Goal: Task Accomplishment & Management: Manage account settings

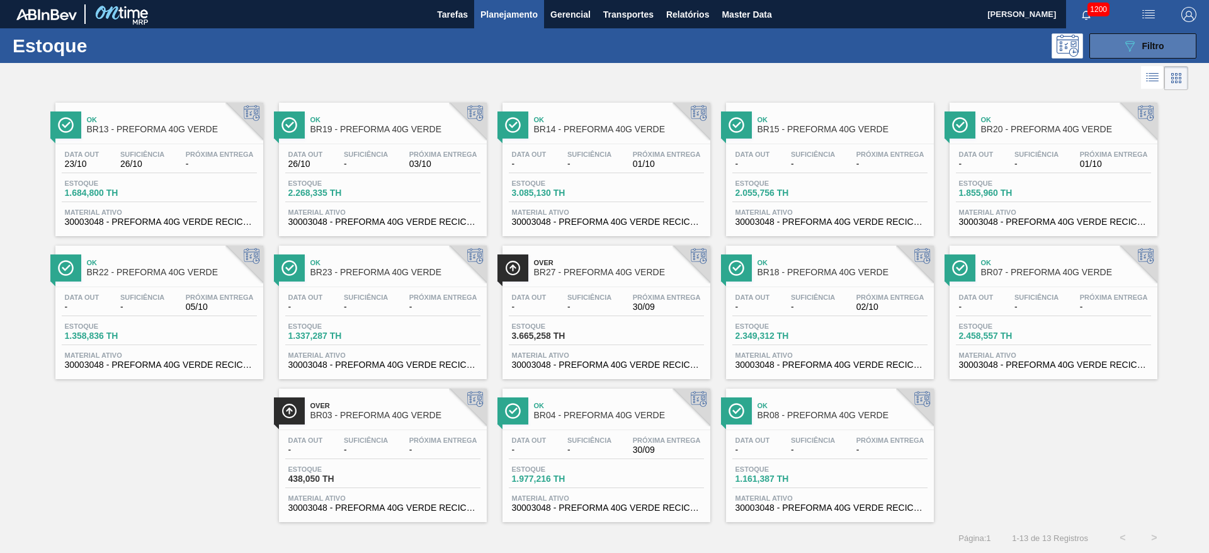
click at [1145, 50] on span "Filtro" at bounding box center [1153, 46] width 22 height 10
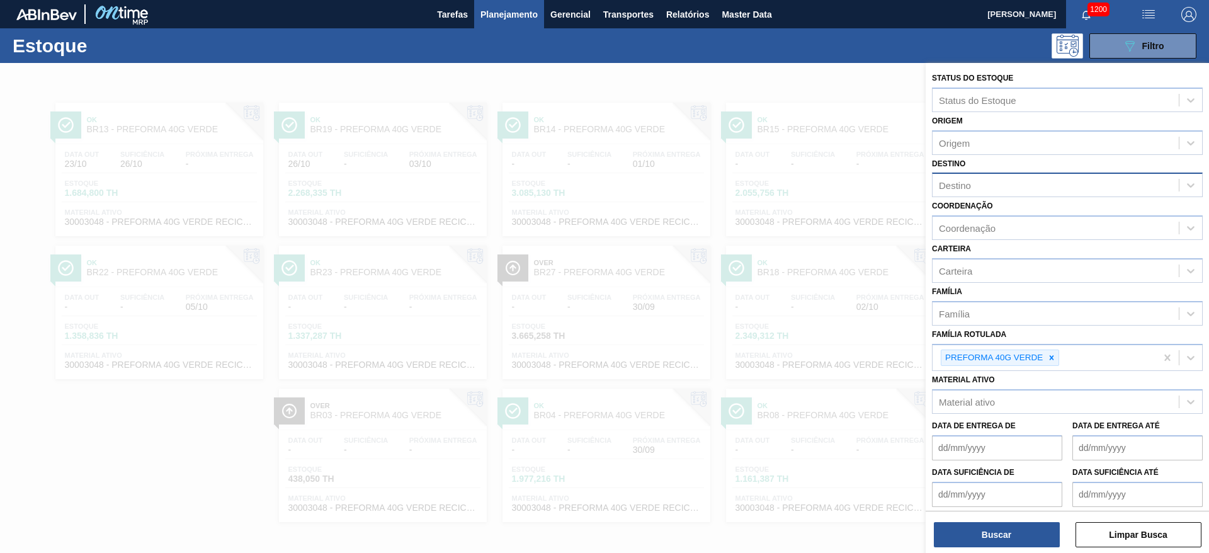
click at [943, 179] on div "Destino" at bounding box center [1055, 185] width 246 height 18
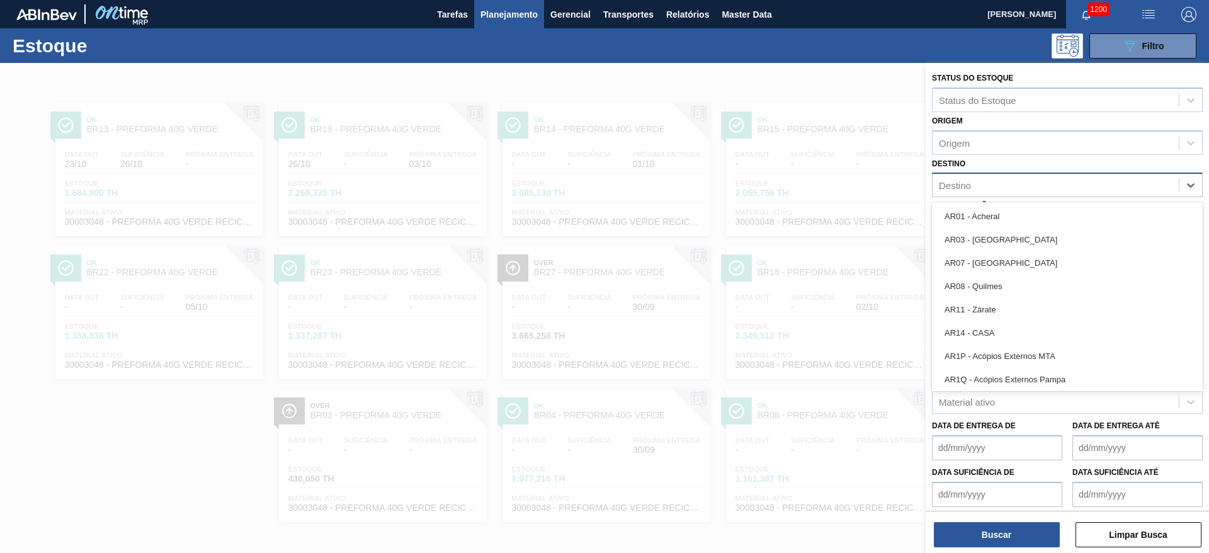
type input "20"
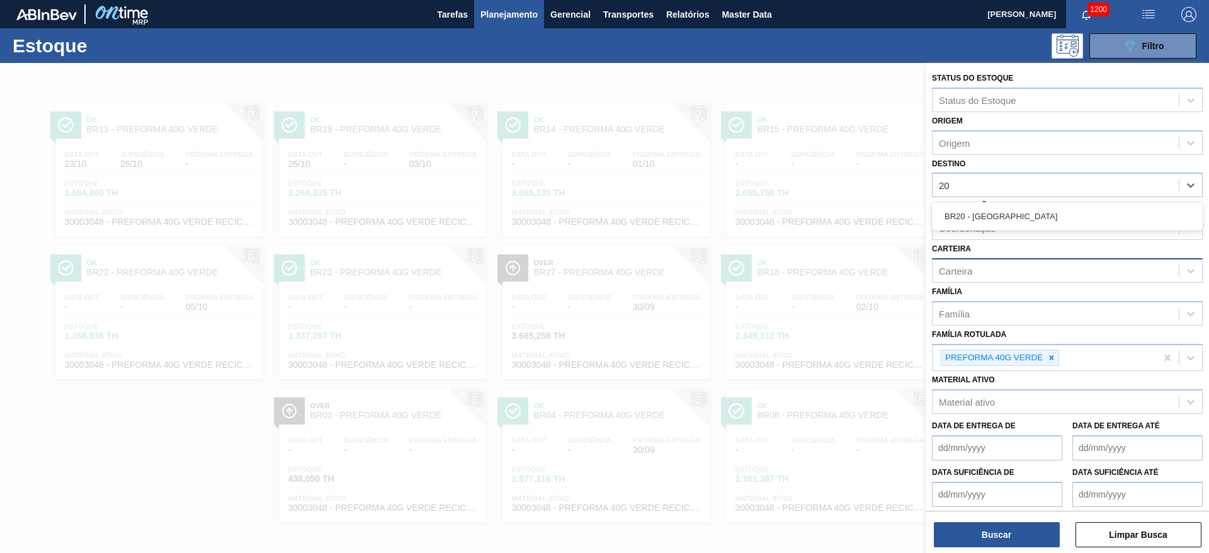
drag, startPoint x: 973, startPoint y: 210, endPoint x: 989, endPoint y: 279, distance: 70.6
click at [973, 212] on div "BR20 - [GEOGRAPHIC_DATA]" at bounding box center [1067, 216] width 271 height 23
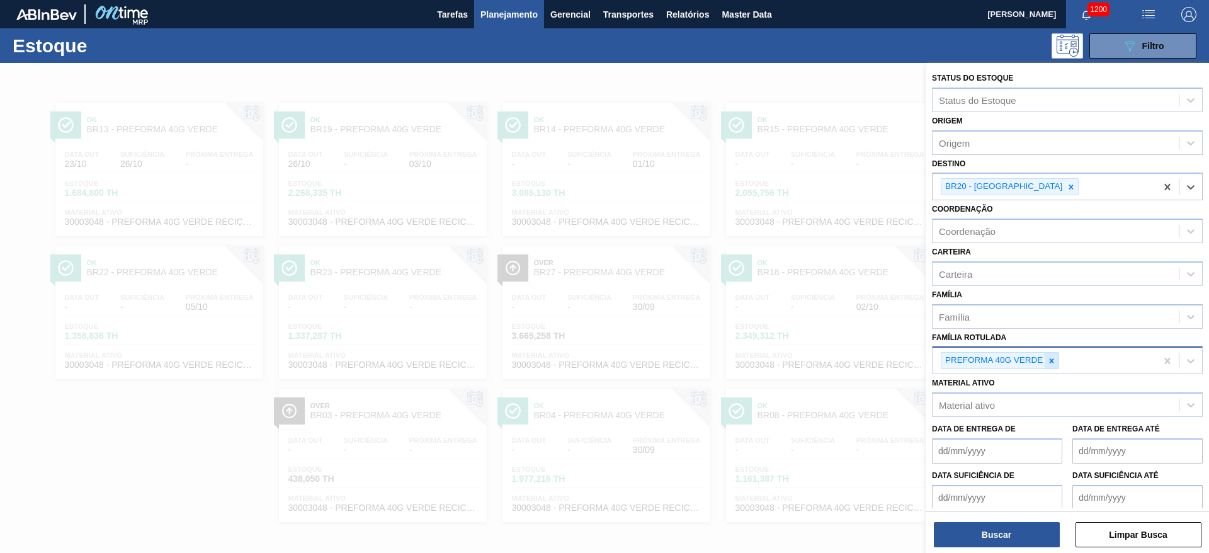
click at [1058, 358] on div at bounding box center [1051, 361] width 14 height 16
click at [968, 347] on div "Família Rotulada" at bounding box center [1067, 358] width 271 height 25
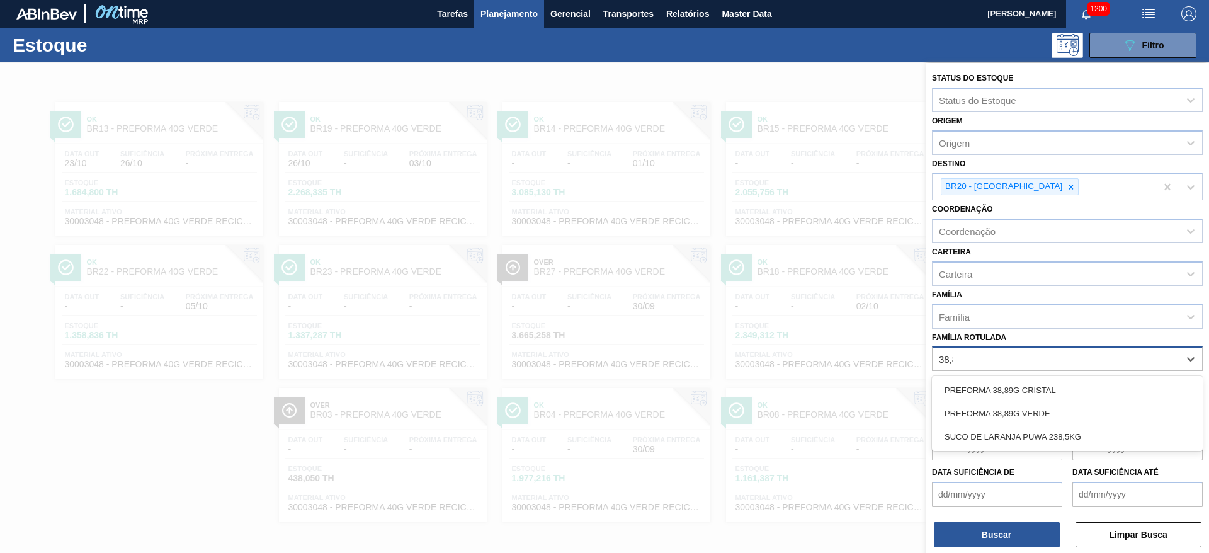
type Rotulada "38,89"
drag, startPoint x: 988, startPoint y: 404, endPoint x: 968, endPoint y: 445, distance: 46.2
click at [988, 404] on div "PREFORMA 38,89G VERDE" at bounding box center [1067, 413] width 271 height 23
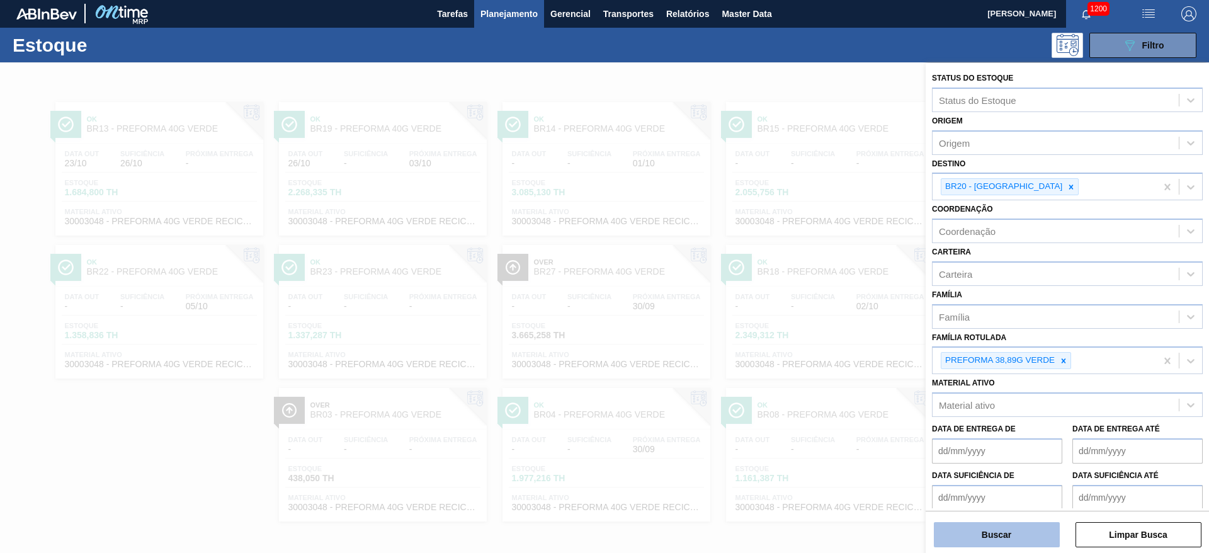
click at [973, 530] on button "Buscar" at bounding box center [997, 534] width 126 height 25
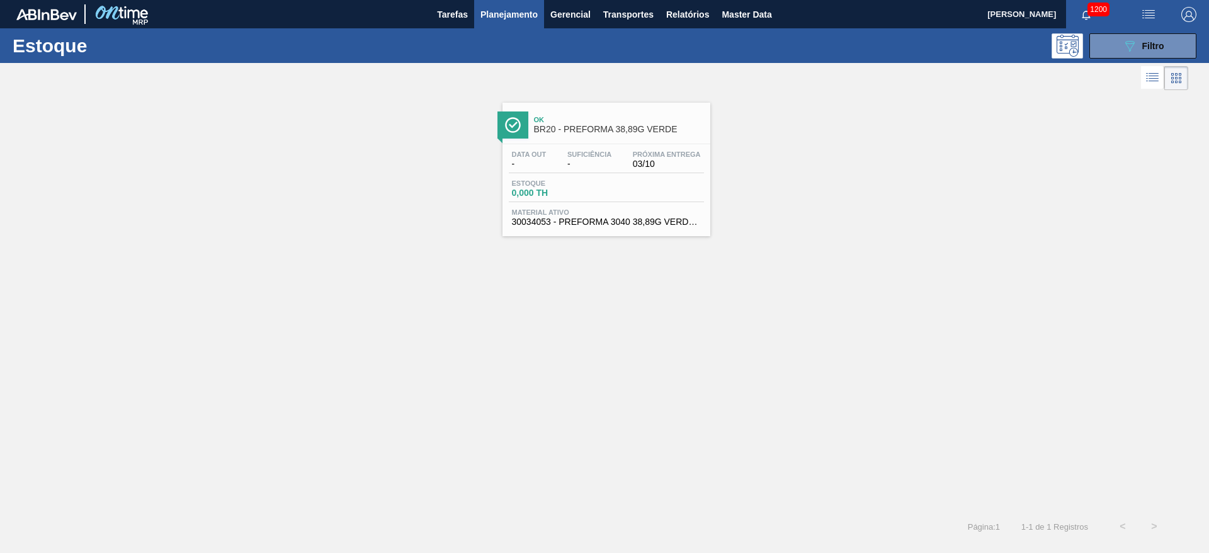
click at [579, 188] on span "0,000 TH" at bounding box center [556, 192] width 88 height 9
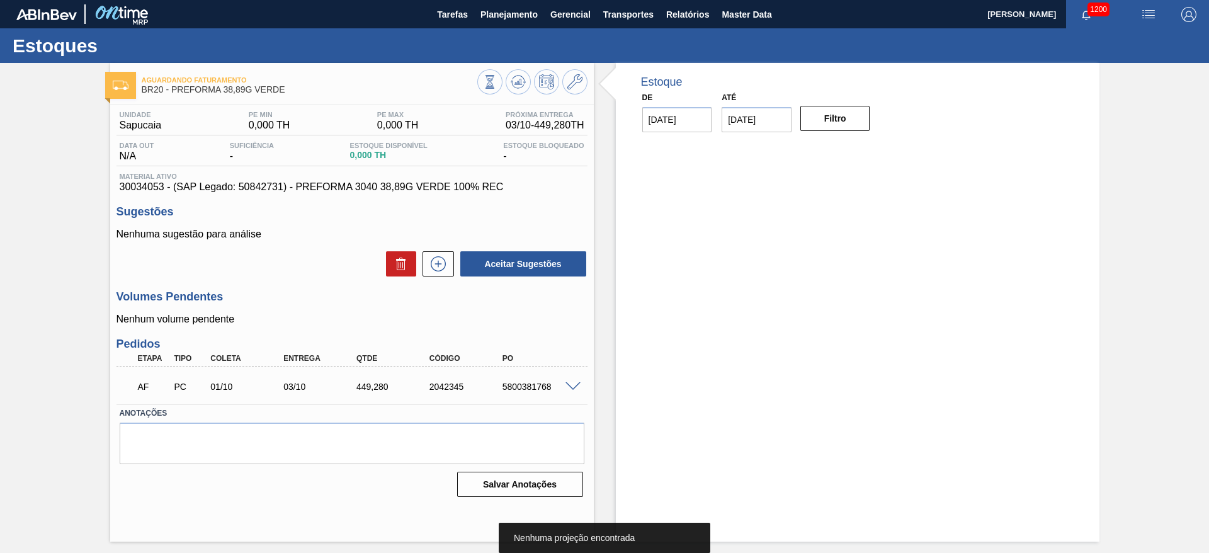
click at [528, 384] on div "5800381768" at bounding box center [540, 387] width 82 height 10
copy div "5800381768"
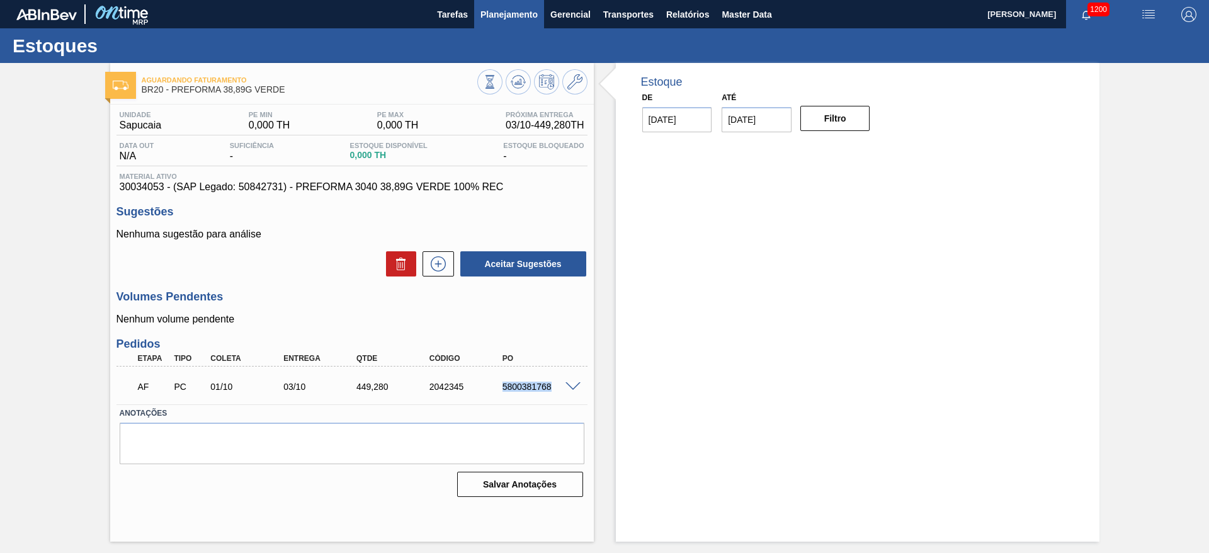
click at [522, 7] on span "Planejamento" at bounding box center [508, 14] width 57 height 15
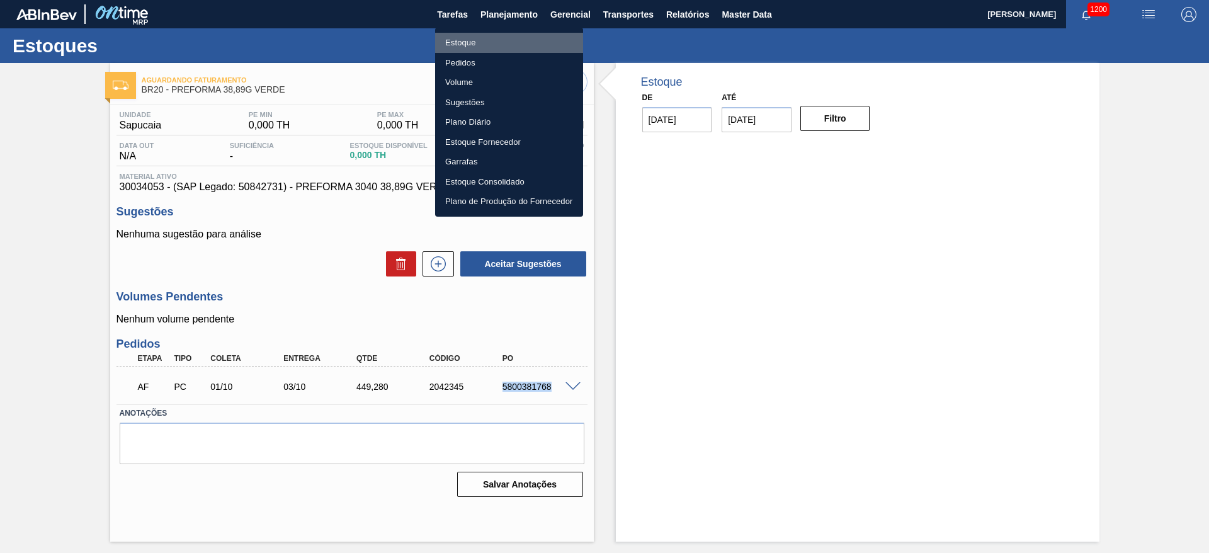
click at [454, 42] on li "Estoque" at bounding box center [509, 43] width 148 height 20
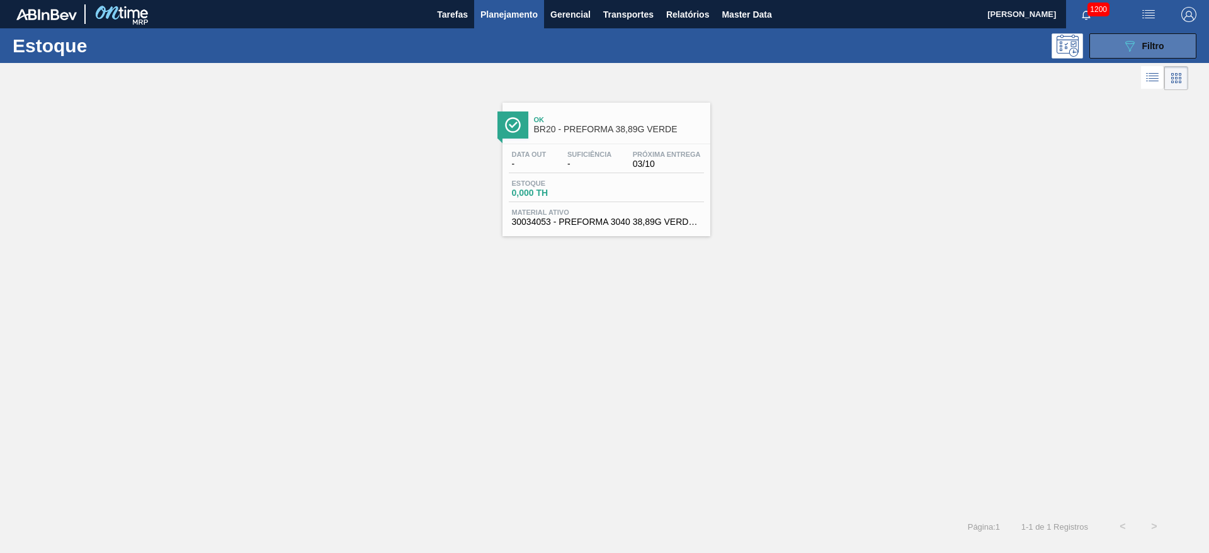
click at [1138, 41] on div "089F7B8B-B2A5-4AFE-B5C0-19BA573D28AC Filtro" at bounding box center [1143, 45] width 42 height 15
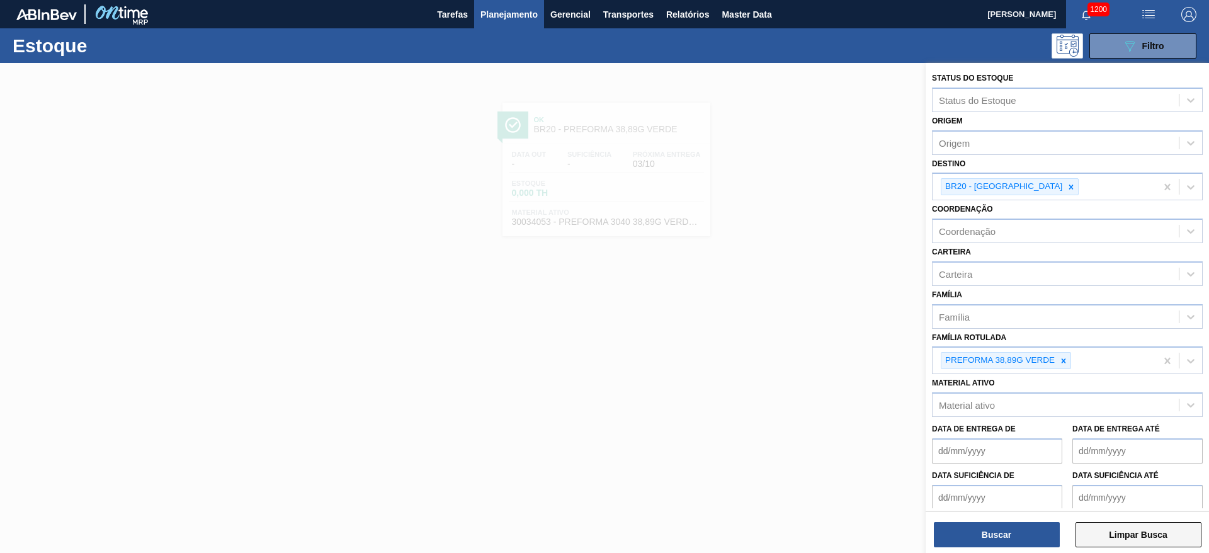
click at [1148, 531] on button "Limpar Busca" at bounding box center [1138, 534] width 126 height 25
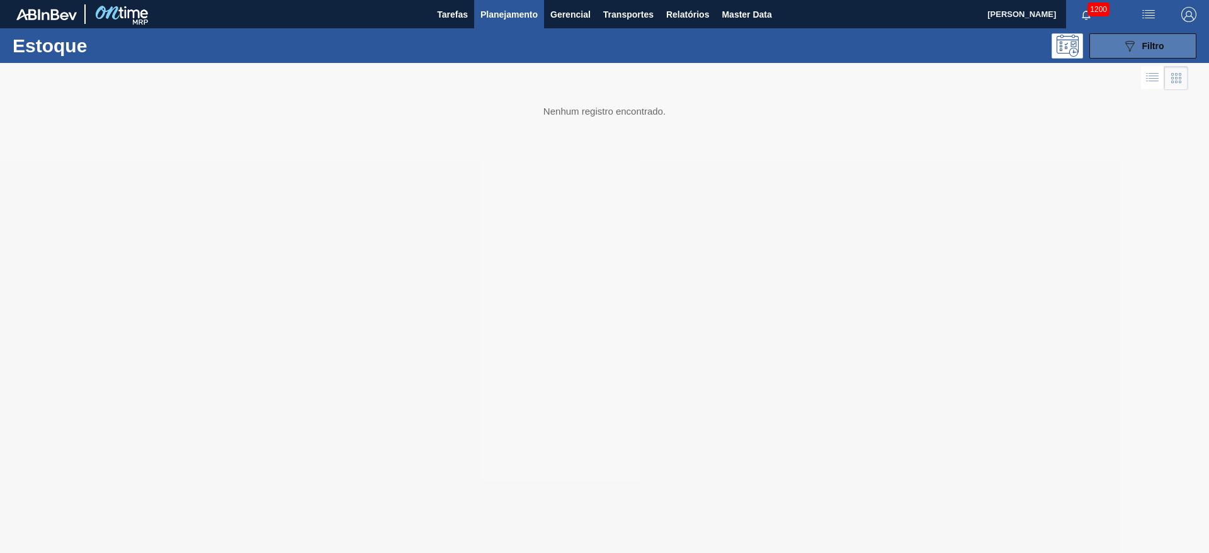
click at [1145, 45] on span "Filtro" at bounding box center [1153, 46] width 22 height 10
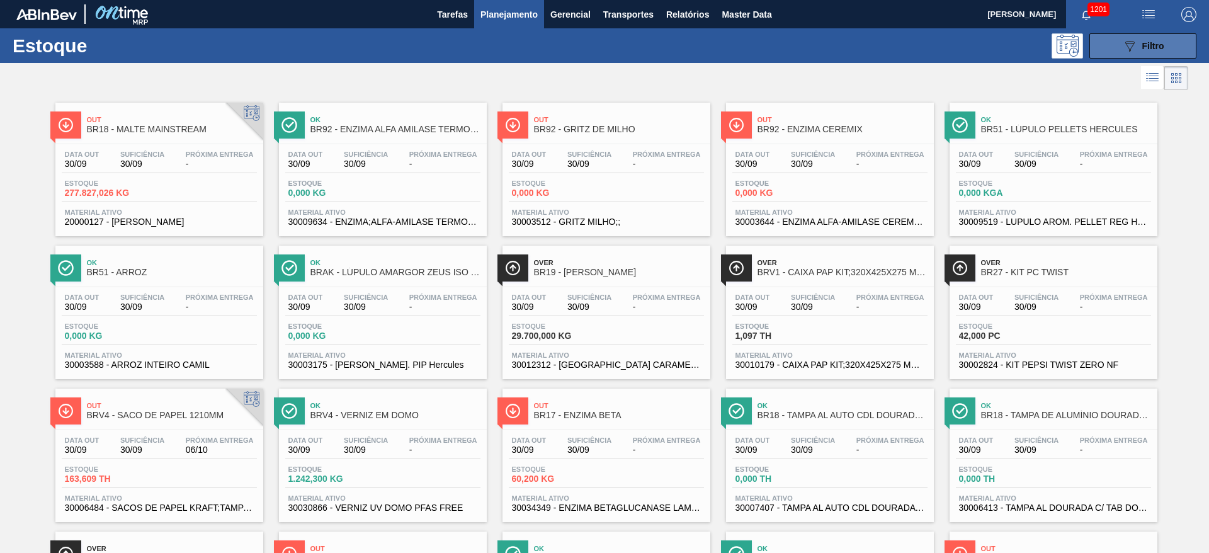
click at [1135, 47] on icon "089F7B8B-B2A5-4AFE-B5C0-19BA573D28AC" at bounding box center [1129, 45] width 15 height 15
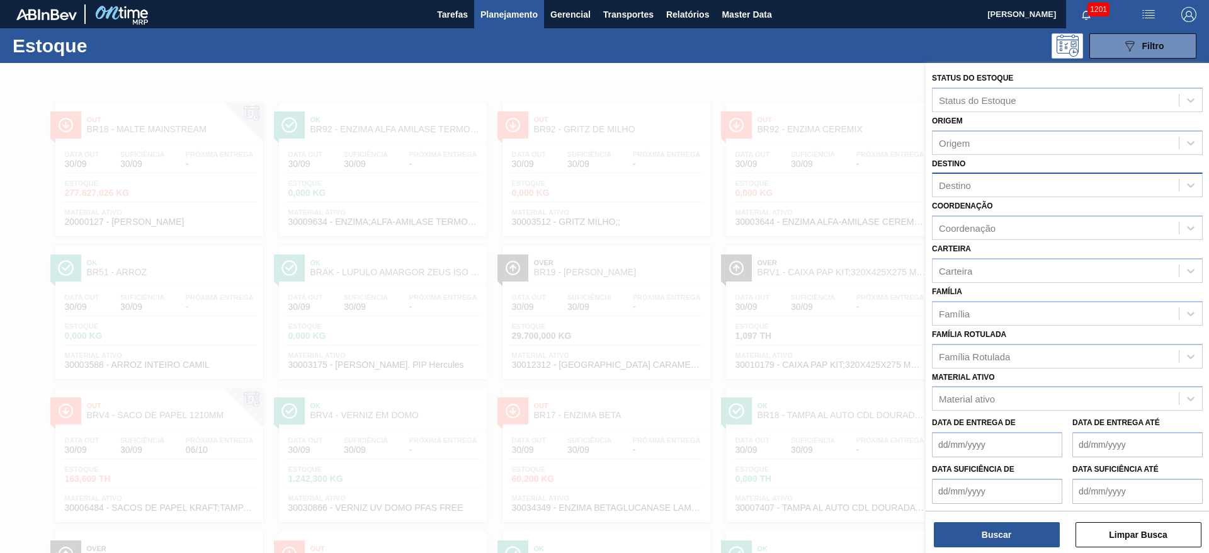
click at [960, 183] on div "Destino" at bounding box center [955, 185] width 32 height 11
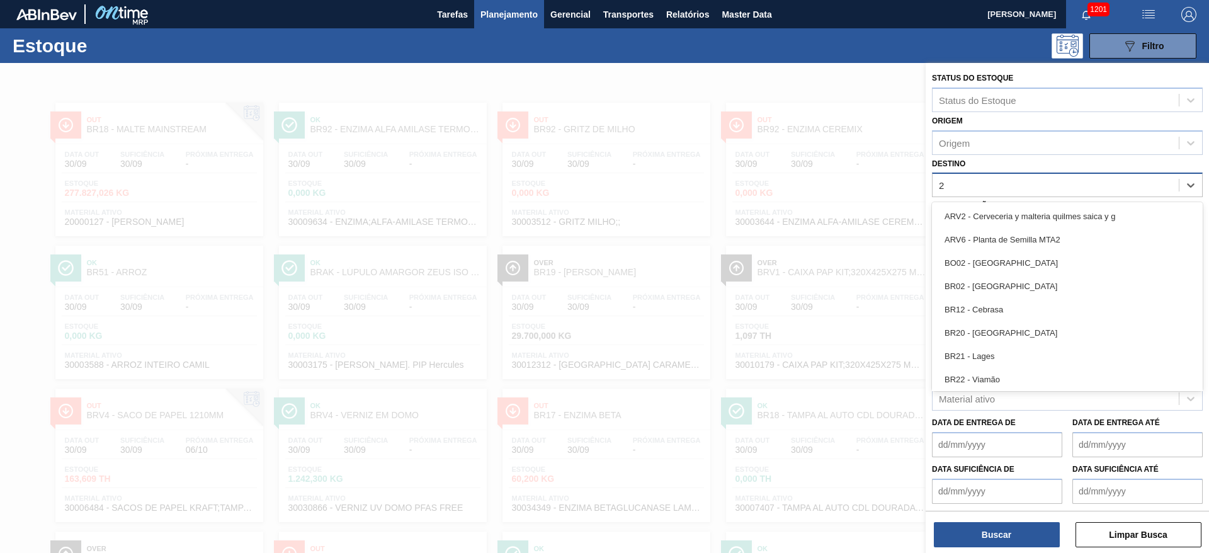
type input "20"
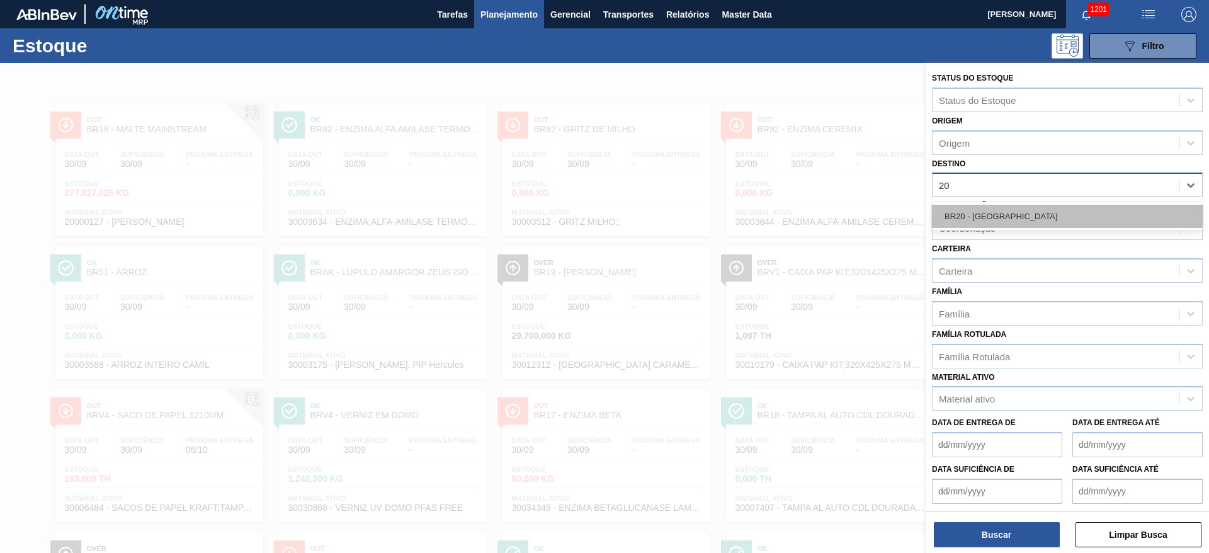
click at [965, 211] on div "BR20 - [GEOGRAPHIC_DATA]" at bounding box center [1067, 216] width 271 height 23
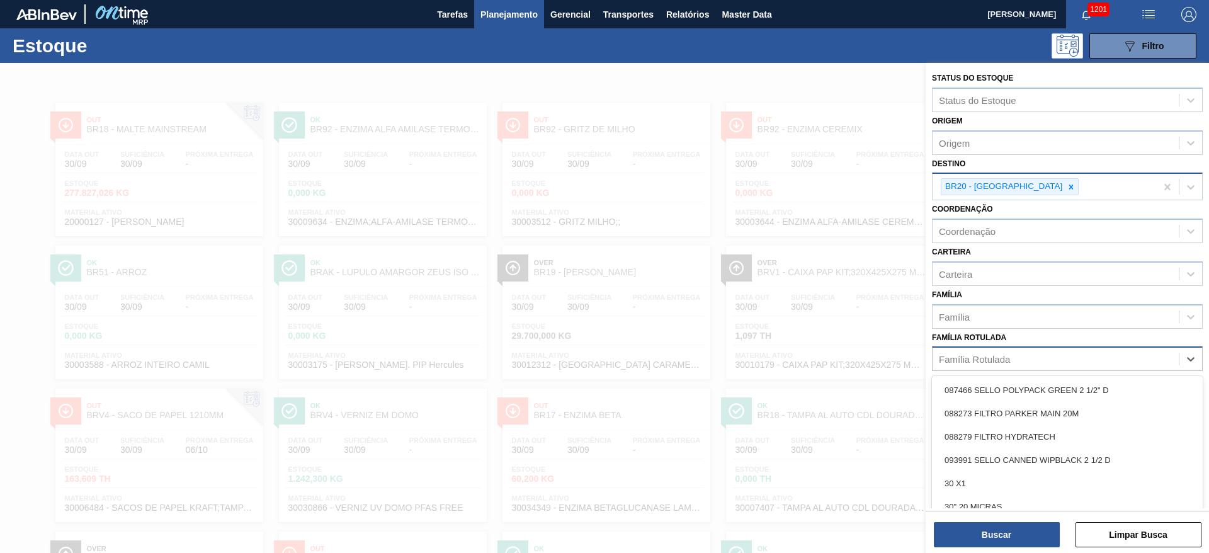
scroll to position [17, 0]
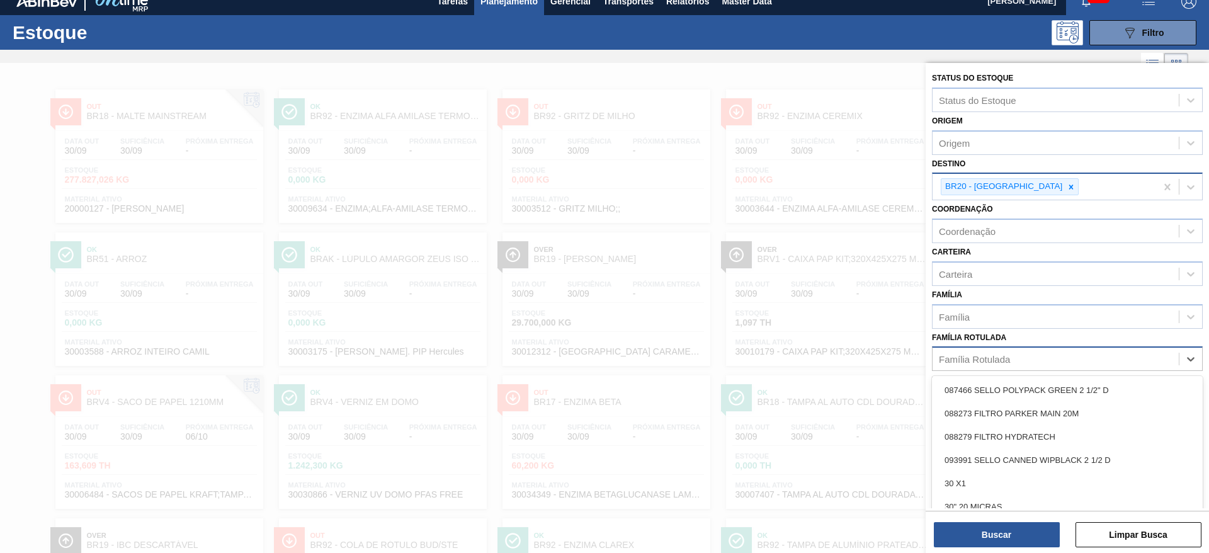
click at [975, 355] on div "Família Rotulada" at bounding box center [974, 359] width 71 height 11
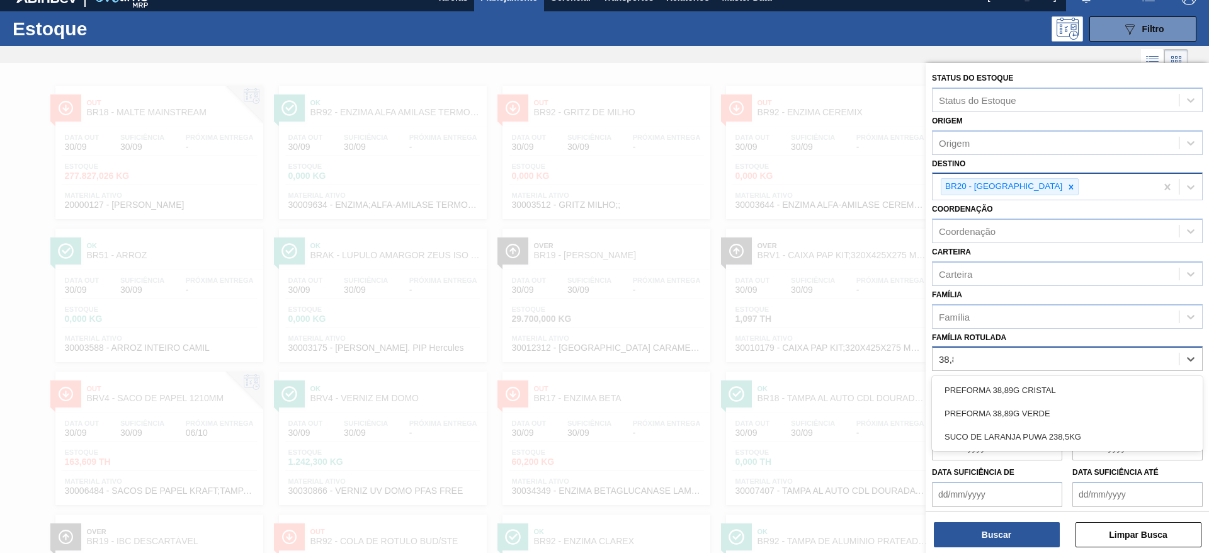
type Rotulada "38,89"
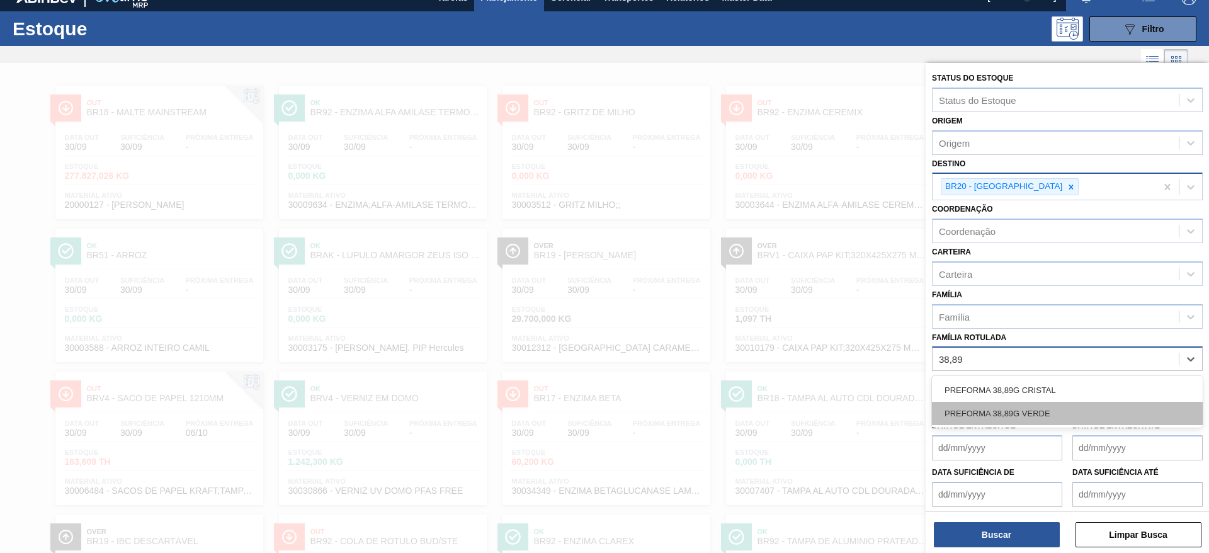
click at [970, 417] on div "PREFORMA 38,89G VERDE" at bounding box center [1067, 413] width 271 height 23
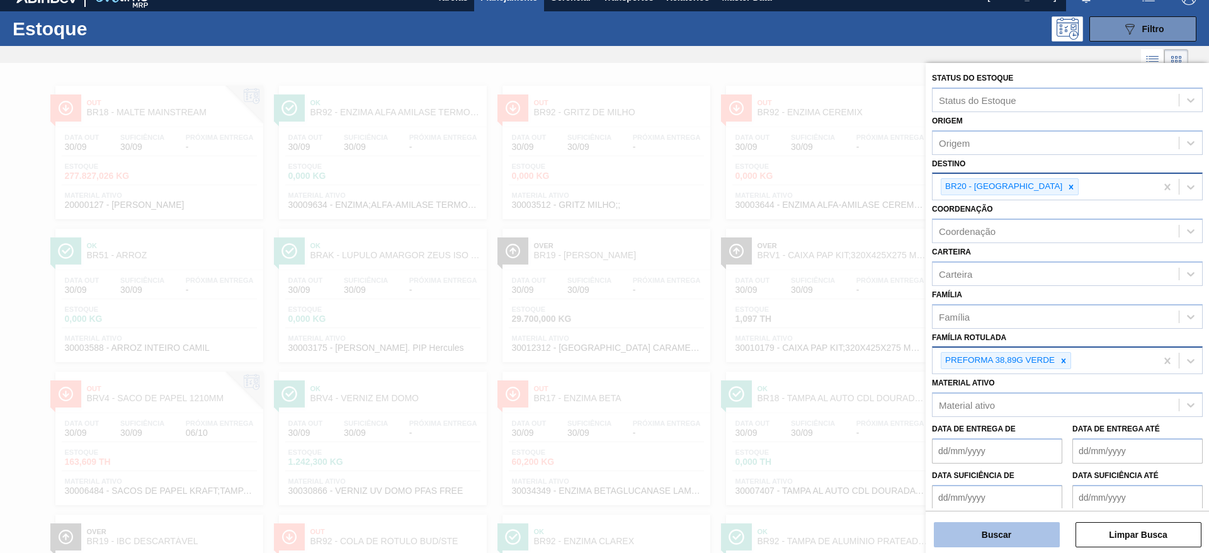
click at [981, 538] on button "Buscar" at bounding box center [997, 534] width 126 height 25
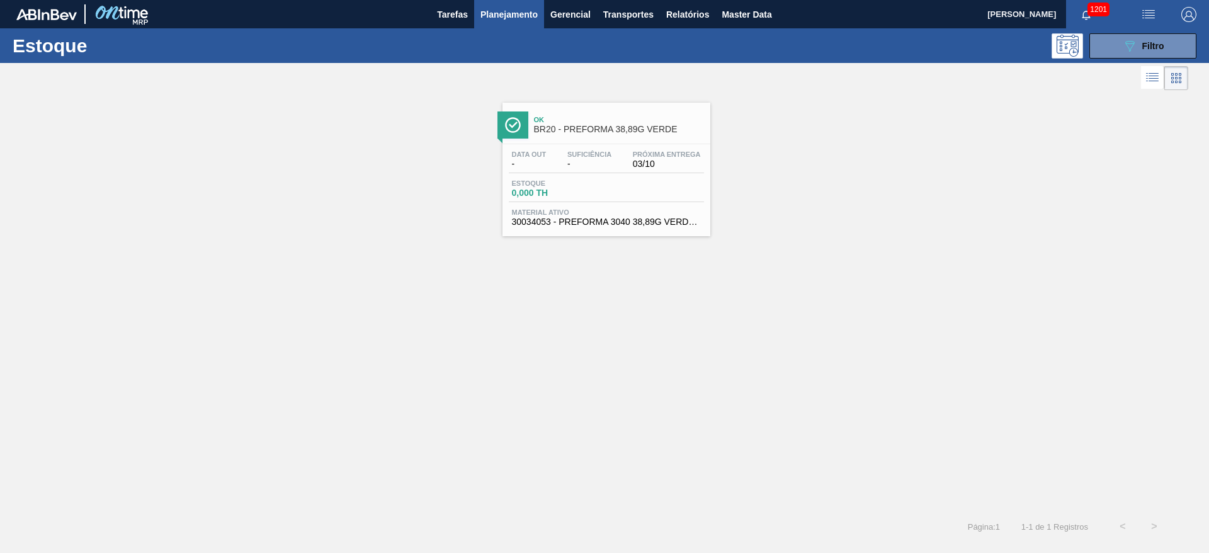
click at [662, 204] on div "Data out - Suficiência - Próxima Entrega 03/10 Estoque 0,000 TH Material ativo …" at bounding box center [606, 187] width 208 height 86
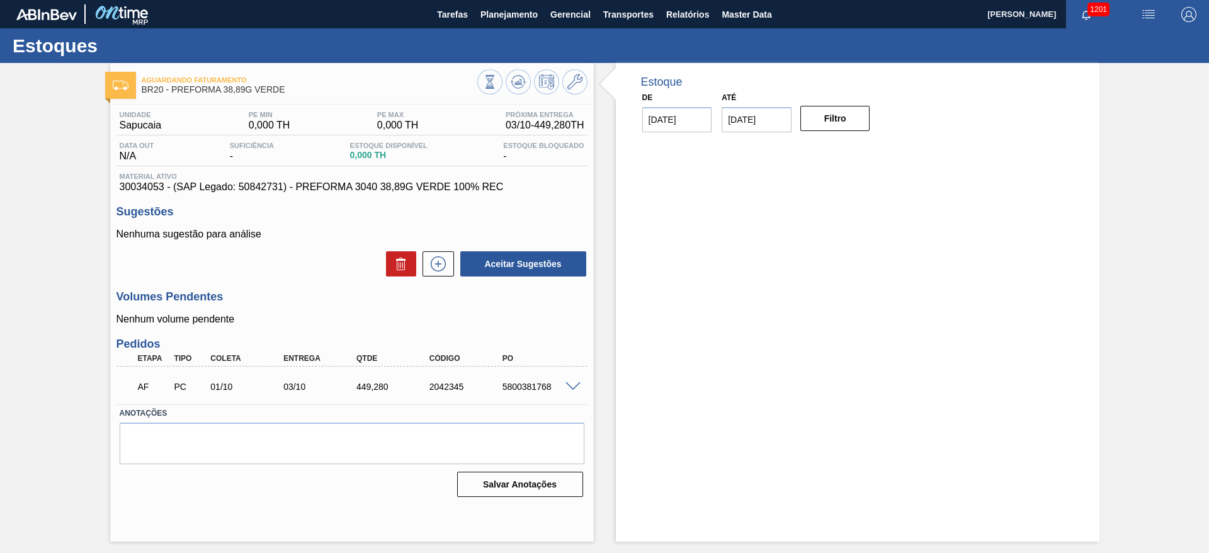
click at [572, 387] on span at bounding box center [572, 386] width 15 height 9
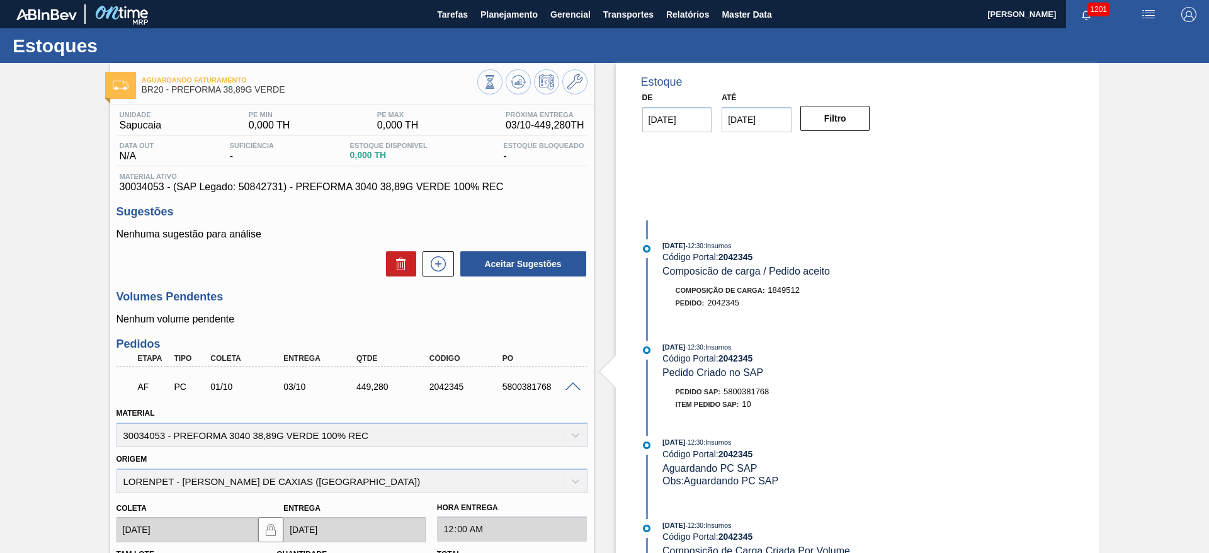
scroll to position [260, 0]
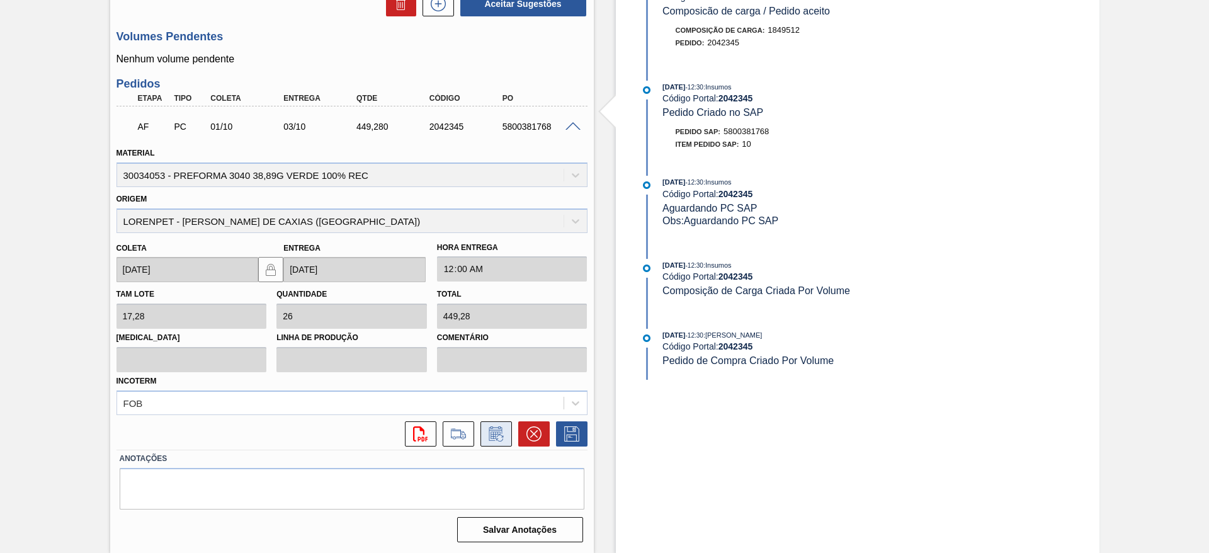
click at [494, 438] on icon at bounding box center [494, 435] width 9 height 8
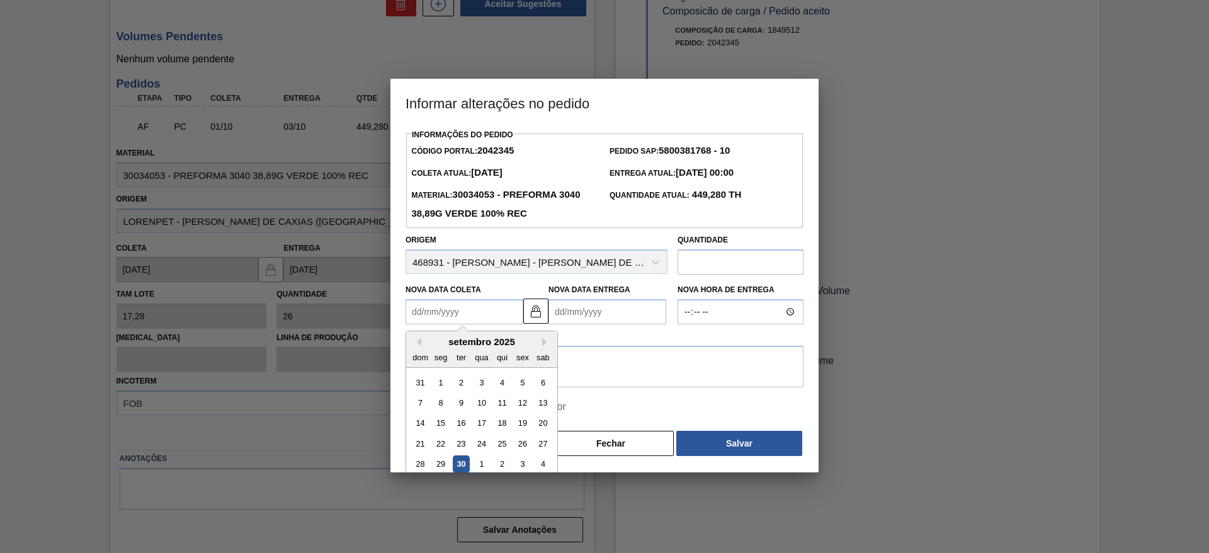
click at [410, 307] on Coleta2042345 "Nova Data Coleta" at bounding box center [464, 311] width 118 height 25
click at [506, 468] on div "2" at bounding box center [502, 464] width 17 height 17
type Coleta2042345 "[DATE]"
type Entrega2042345 "[DATE]"
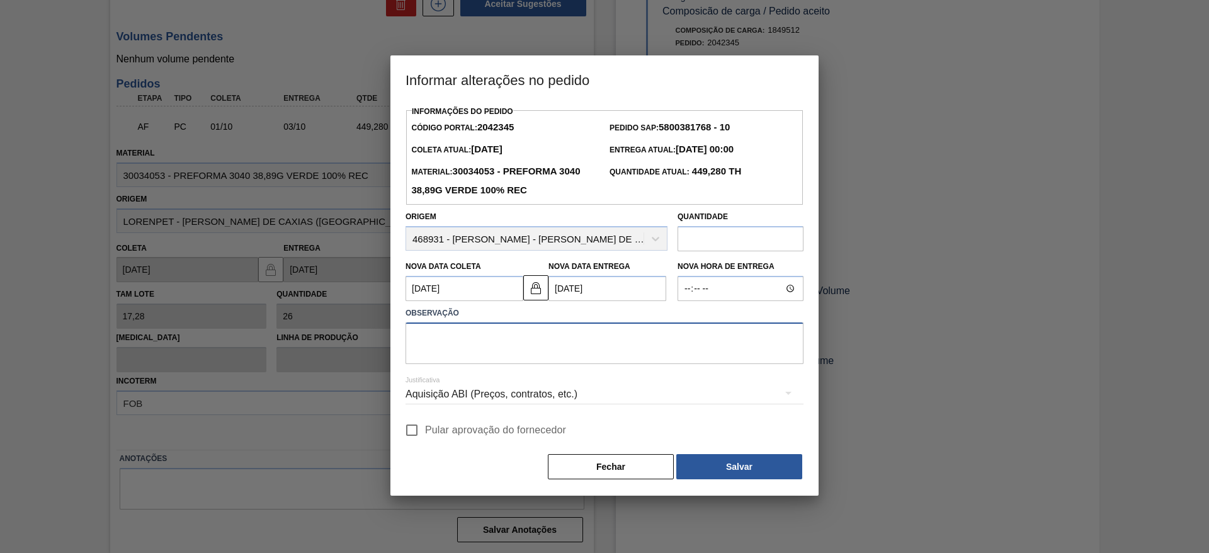
click at [433, 342] on textarea at bounding box center [604, 343] width 398 height 42
type textarea "."
click at [411, 434] on input "Pular aprovação do fornecedor" at bounding box center [412, 430] width 26 height 26
checkbox input "true"
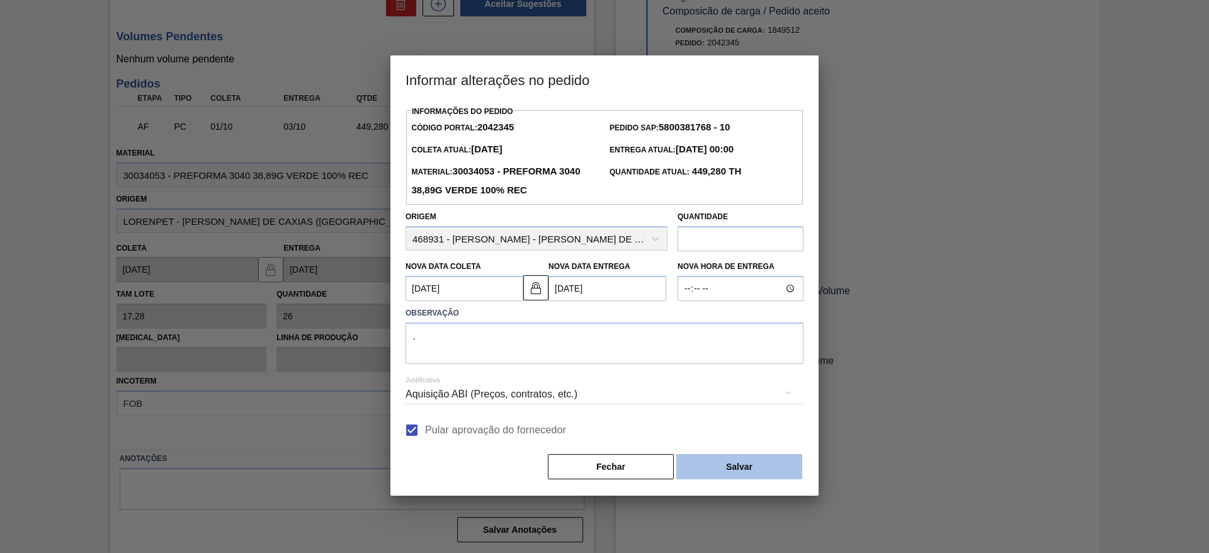
click at [754, 471] on button "Salvar" at bounding box center [739, 466] width 126 height 25
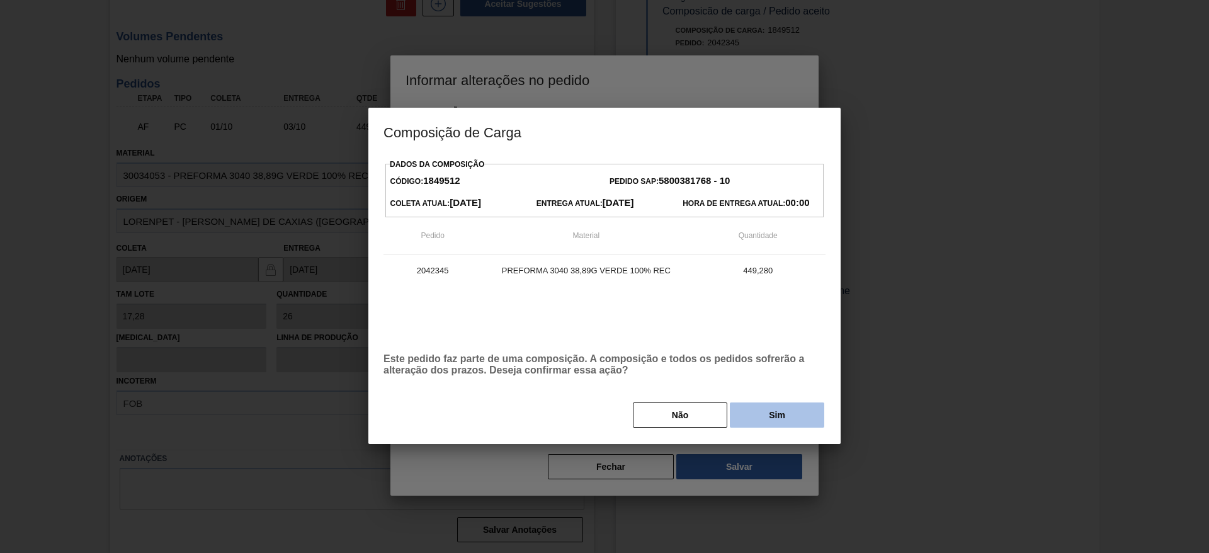
click at [775, 419] on button "Sim" at bounding box center [777, 414] width 94 height 25
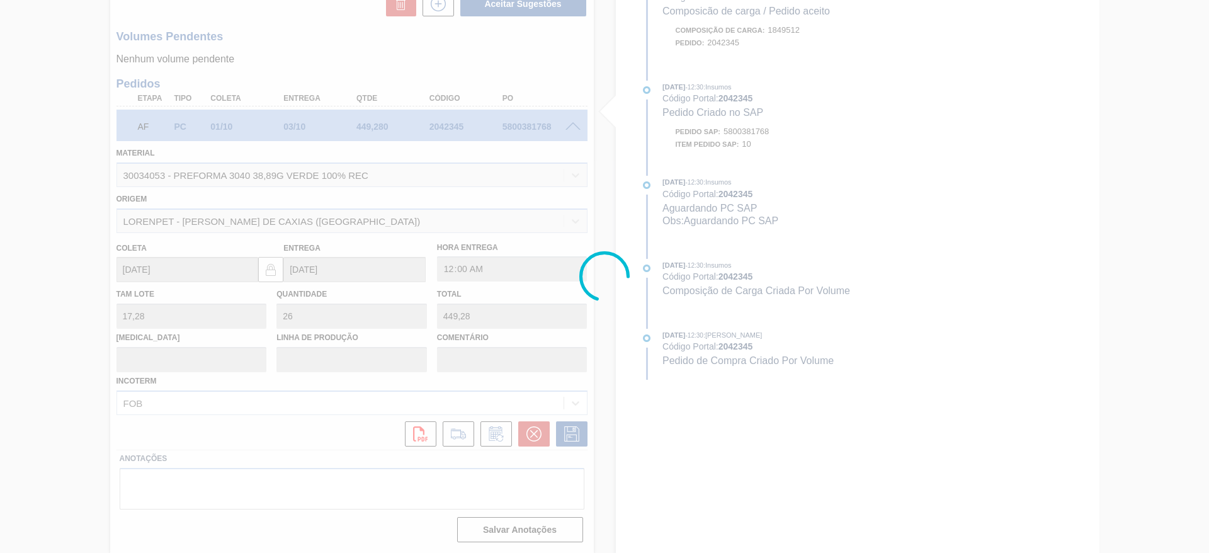
type input "."
type input "[DATE]"
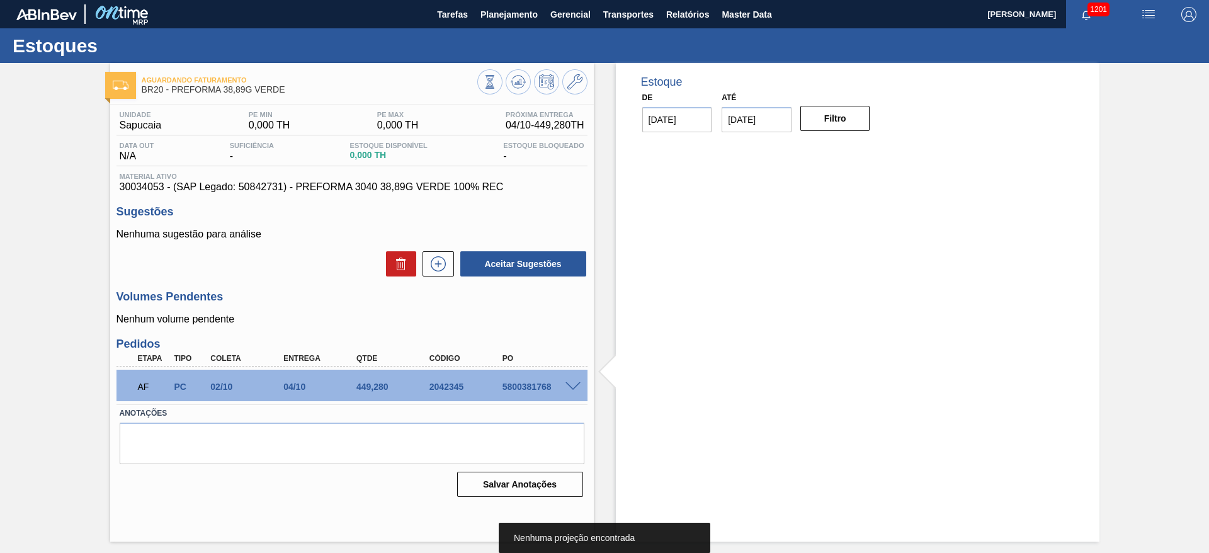
scroll to position [0, 0]
click at [494, 19] on span "Planejamento" at bounding box center [508, 14] width 57 height 15
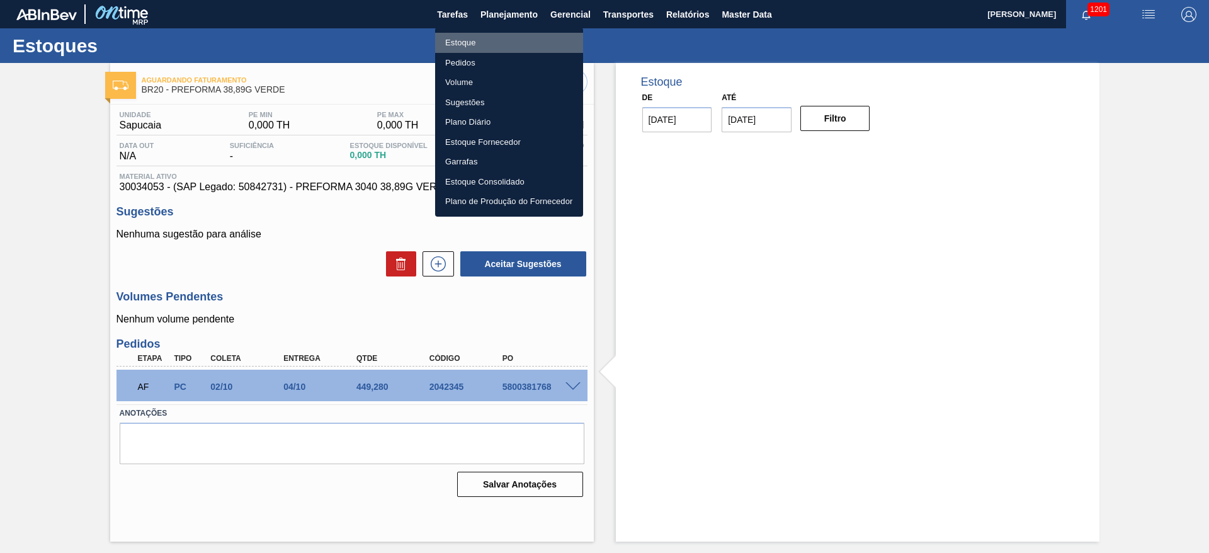
click at [475, 40] on li "Estoque" at bounding box center [509, 43] width 148 height 20
